Goal: Find contact information: Find contact information

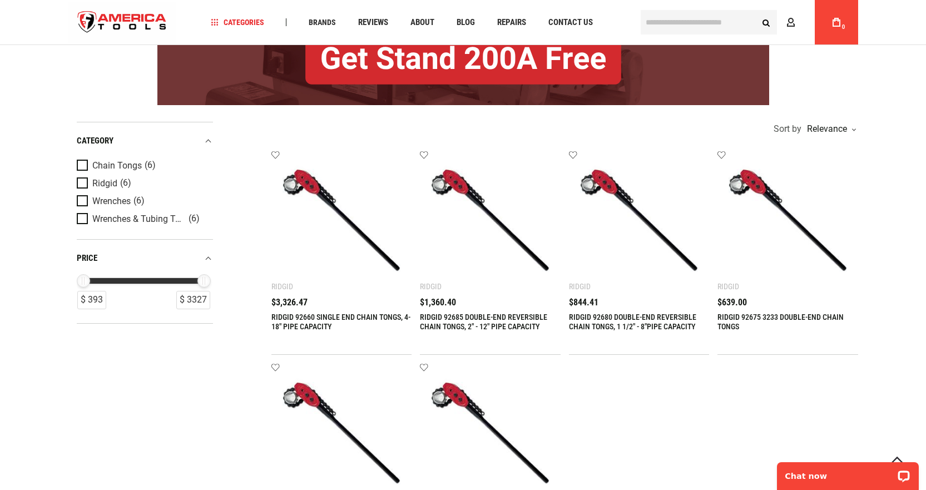
scroll to position [222, 0]
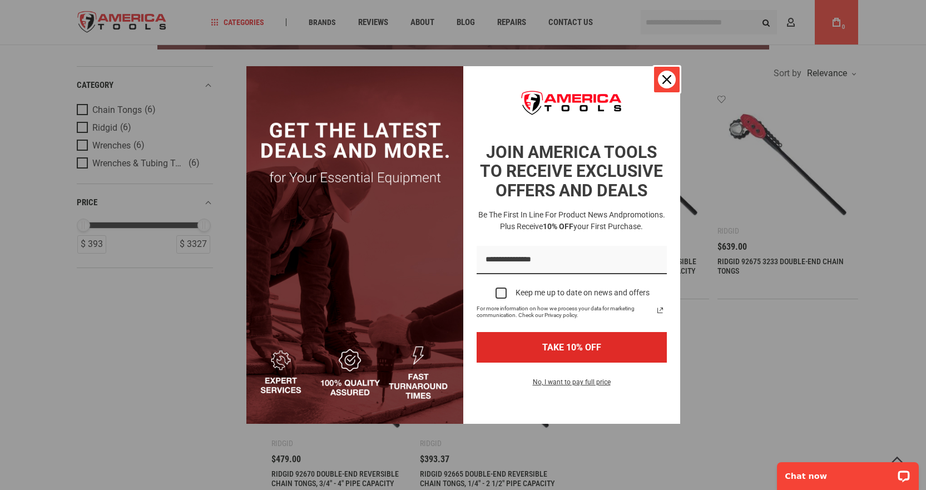
click at [670, 76] on icon "close icon" at bounding box center [666, 79] width 9 height 9
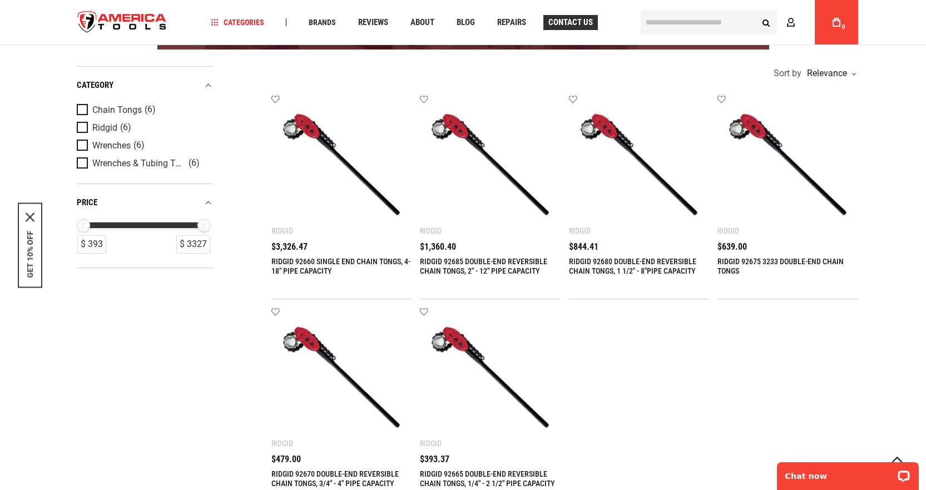
click at [548, 18] on span "Contact Us" at bounding box center [570, 22] width 44 height 8
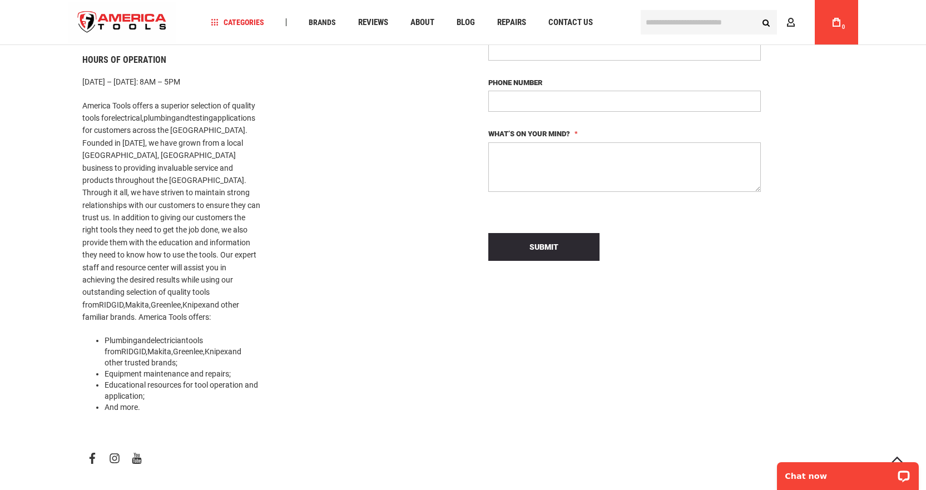
scroll to position [56, 0]
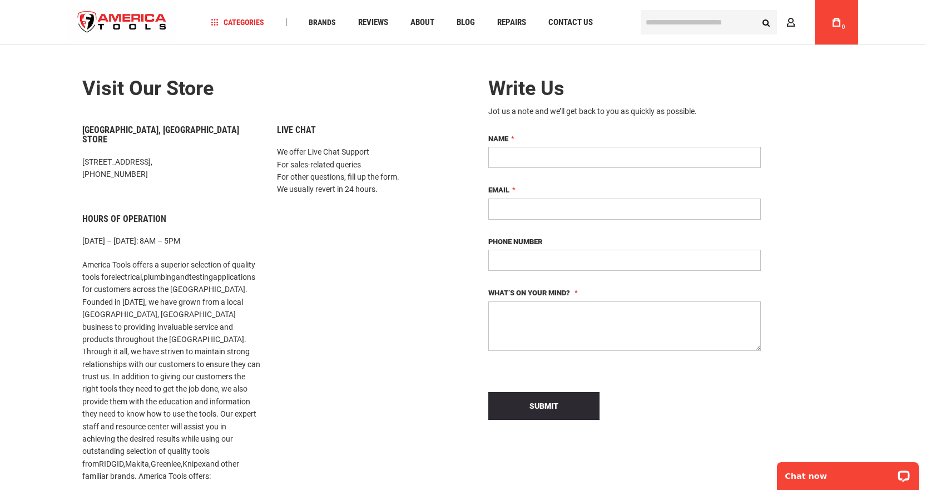
click at [294, 128] on h6 "Live Chat" at bounding box center [366, 130] width 178 height 10
click at [314, 192] on p "We offer Live Chat Support For sales-related queries For other questions, fill …" at bounding box center [366, 171] width 178 height 50
click at [300, 127] on h6 "Live Chat" at bounding box center [366, 130] width 178 height 10
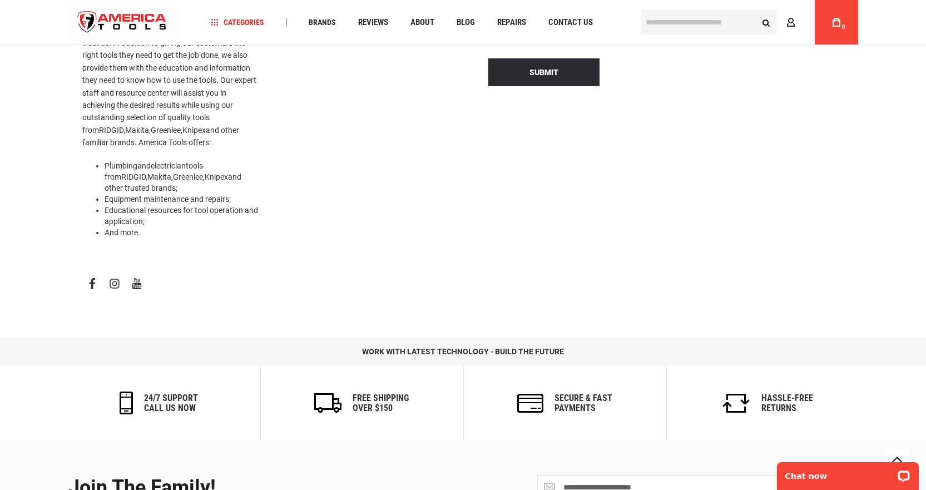
scroll to position [564, 0]
